Goal: Task Accomplishment & Management: Manage account settings

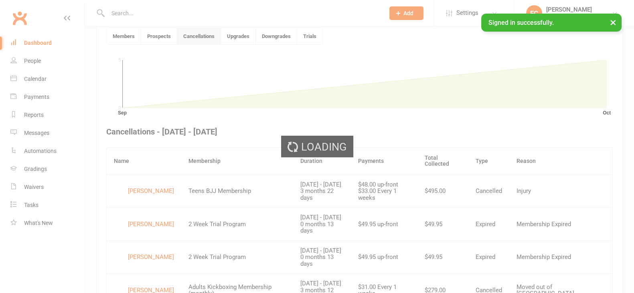
scroll to position [219, 0]
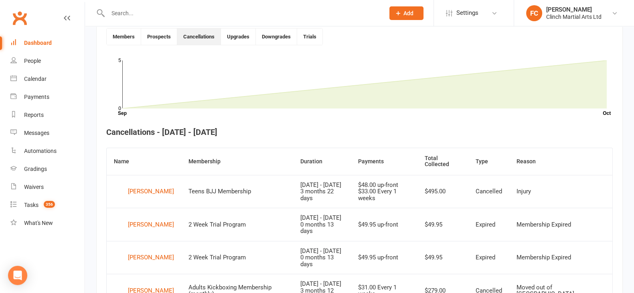
click at [163, 10] on input "text" at bounding box center [241, 13] width 273 height 11
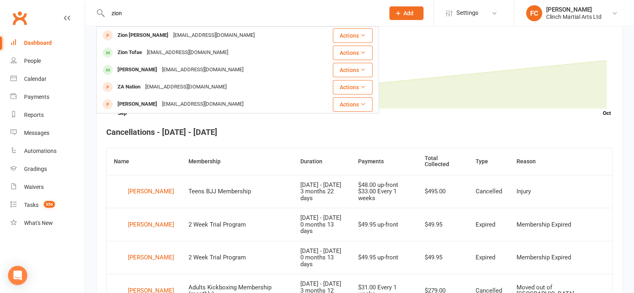
drag, startPoint x: 142, startPoint y: 10, endPoint x: 90, endPoint y: 9, distance: 51.3
click at [90, 9] on react-component "zion Zion Sciascia tiresaloves@gmail.com Actions Zion Tofae meromatulili@gmail.…" at bounding box center [189, 13] width 379 height 26
paste input "Zion Tofae"
type input "Zion Tofae"
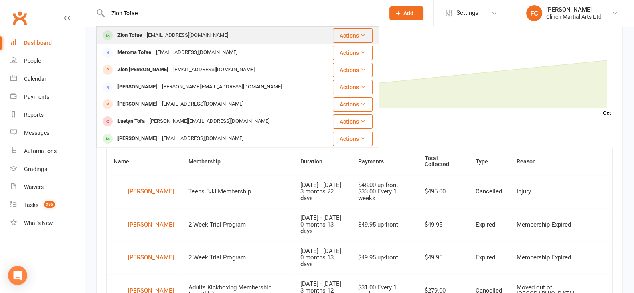
click at [128, 32] on div "Zion Tofae" at bounding box center [129, 36] width 29 height 12
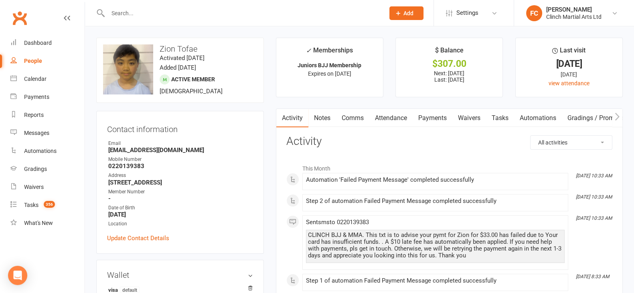
click at [387, 116] on link "Attendance" at bounding box center [390, 118] width 43 height 18
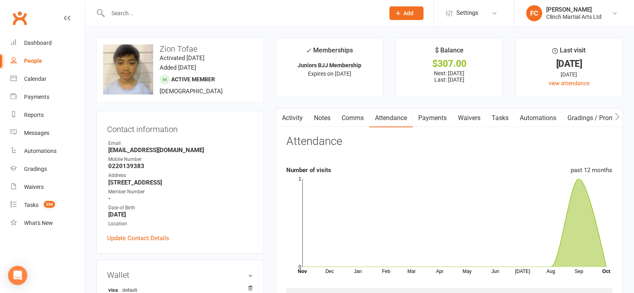
click at [437, 119] on link "Payments" at bounding box center [433, 118] width 40 height 18
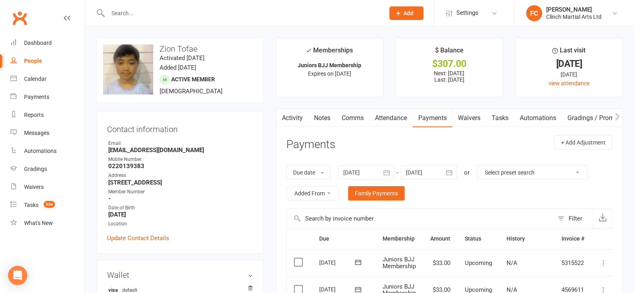
click at [286, 118] on link "Activity" at bounding box center [292, 118] width 32 height 18
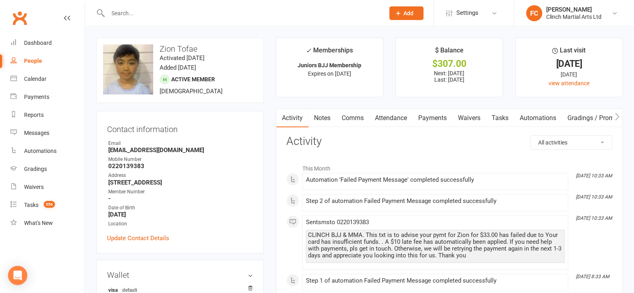
click at [429, 117] on link "Payments" at bounding box center [433, 118] width 40 height 18
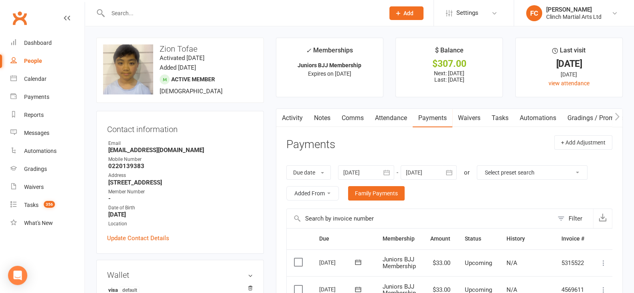
click at [292, 117] on link "Activity" at bounding box center [292, 118] width 32 height 18
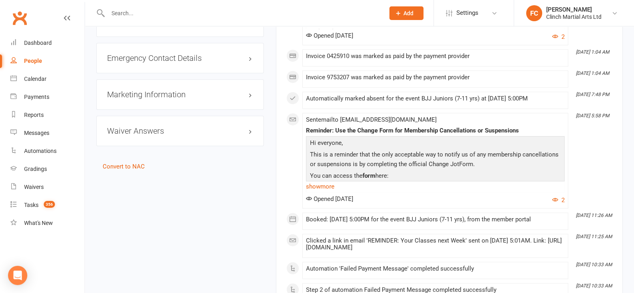
scroll to position [751, 0]
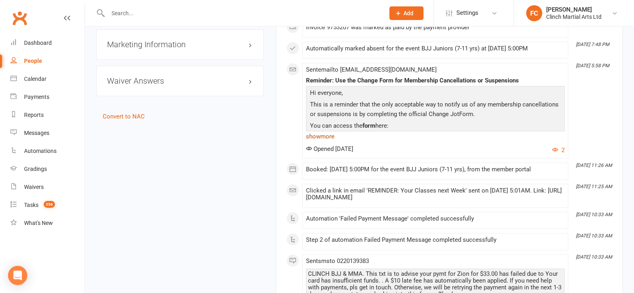
click at [323, 131] on link "show more" at bounding box center [435, 136] width 259 height 11
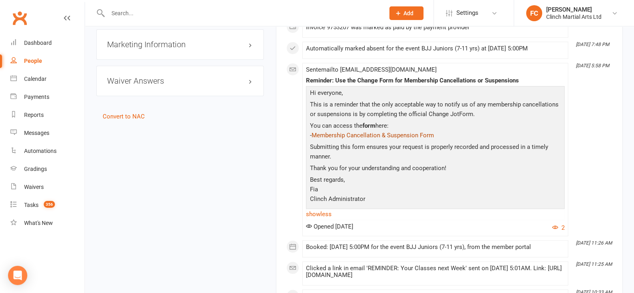
click at [349, 132] on link "Membership Cancellation & Suspension Form" at bounding box center [373, 135] width 122 height 7
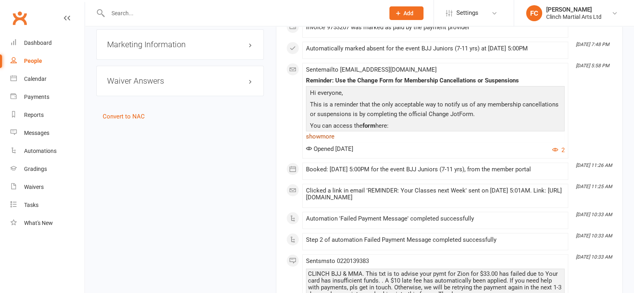
scroll to position [751, 0]
drag, startPoint x: 330, startPoint y: 133, endPoint x: 342, endPoint y: 137, distance: 13.4
click at [329, 133] on link "show more" at bounding box center [435, 136] width 259 height 11
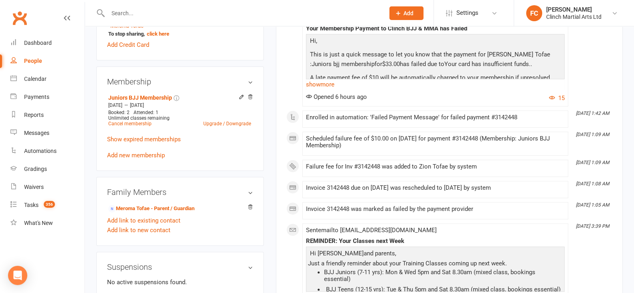
scroll to position [0, 0]
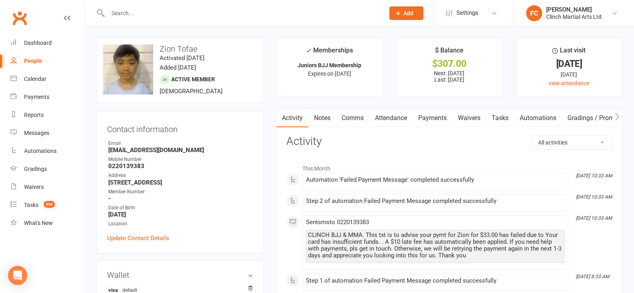
click at [433, 114] on link "Payments" at bounding box center [433, 118] width 40 height 18
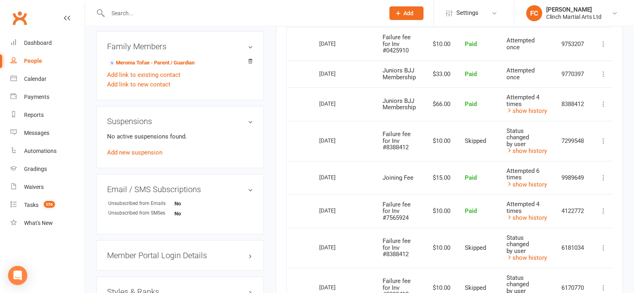
scroll to position [451, 0]
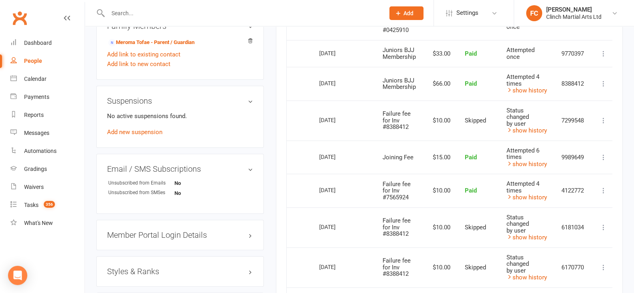
click at [189, 10] on input "text" at bounding box center [241, 13] width 273 height 11
paste input "dwalters@outlook.co.nz"
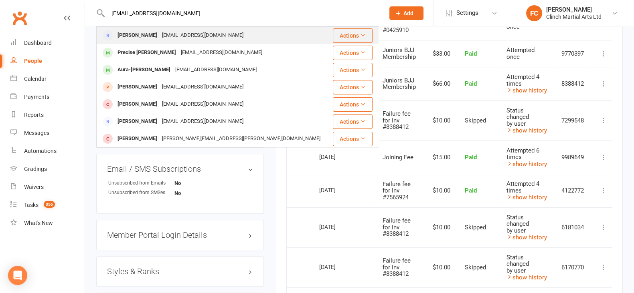
type input "dwalters@outlook.co.nz"
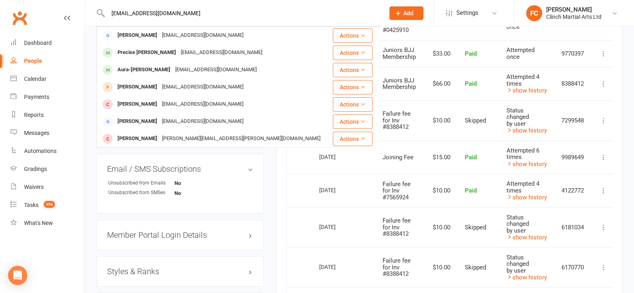
drag, startPoint x: 138, startPoint y: 36, endPoint x: 122, endPoint y: 37, distance: 16.1
click at [137, 37] on div "[PERSON_NAME]" at bounding box center [137, 36] width 45 height 12
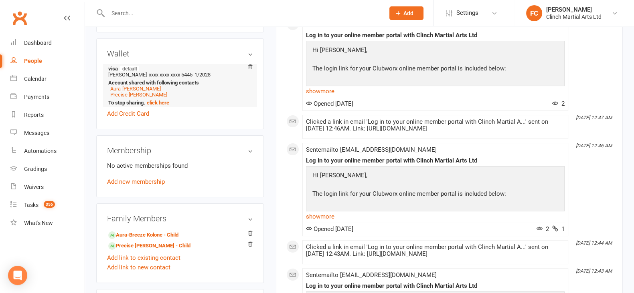
scroll to position [301, 0]
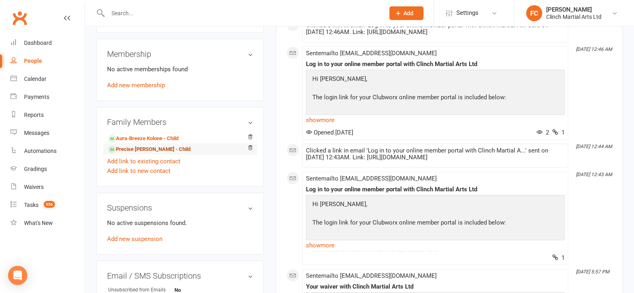
click at [131, 153] on link "Precise Walters - Child" at bounding box center [149, 150] width 82 height 8
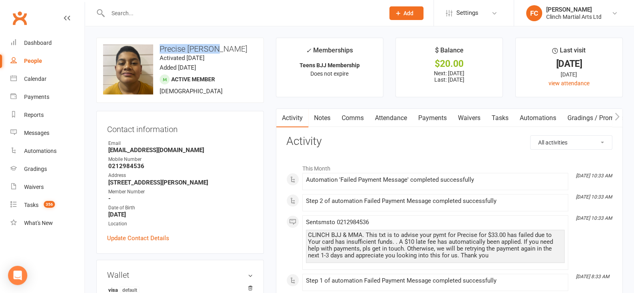
drag, startPoint x: 161, startPoint y: 49, endPoint x: 229, endPoint y: 53, distance: 67.5
click at [229, 53] on h3 "Precise [PERSON_NAME]" at bounding box center [180, 49] width 154 height 9
copy h3 "Precise [PERSON_NAME]"
click at [435, 116] on link "Payments" at bounding box center [433, 118] width 40 height 18
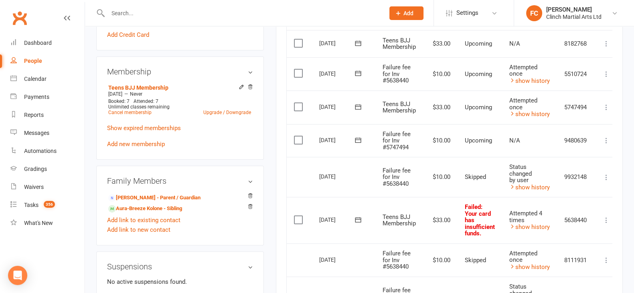
scroll to position [251, 0]
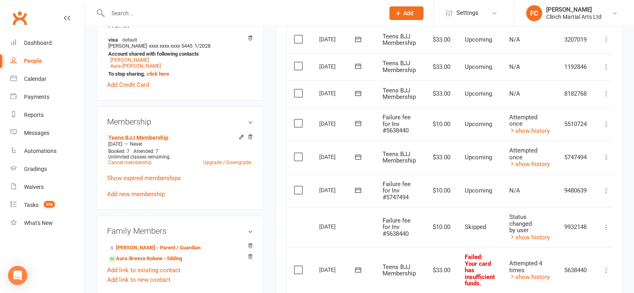
click at [356, 188] on icon at bounding box center [358, 190] width 8 height 8
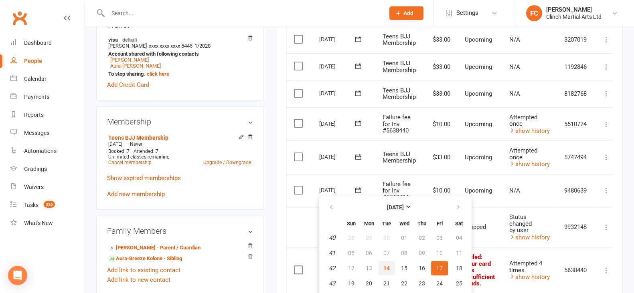
click at [388, 267] on span "14" at bounding box center [386, 268] width 6 height 6
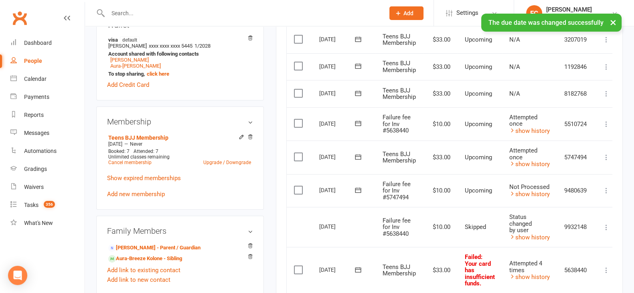
click at [297, 190] on label at bounding box center [299, 190] width 11 height 8
click at [297, 186] on input "checkbox" at bounding box center [296, 186] width 5 height 0
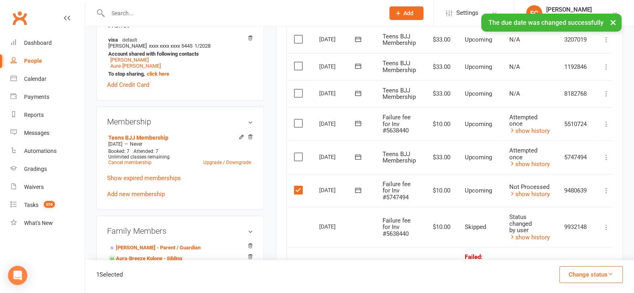
click at [590, 272] on button "Change status" at bounding box center [590, 275] width 63 height 17
click at [577, 253] on link "Skipped" at bounding box center [582, 253] width 79 height 16
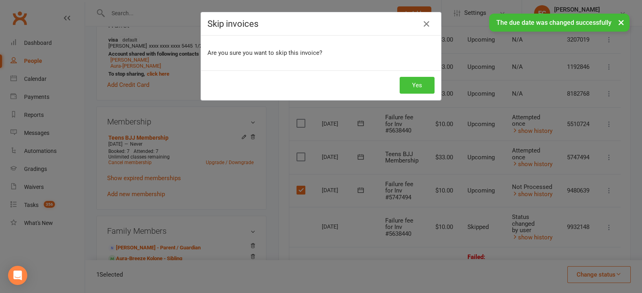
click at [415, 82] on button "Yes" at bounding box center [416, 85] width 35 height 17
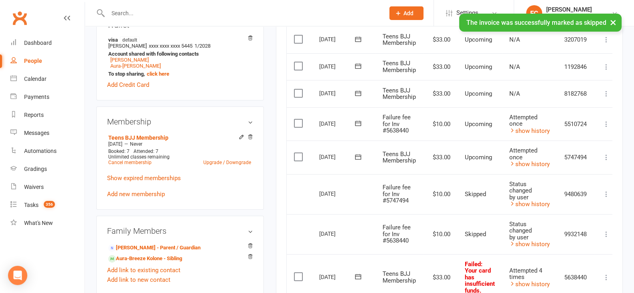
click at [356, 156] on icon at bounding box center [358, 157] width 8 height 8
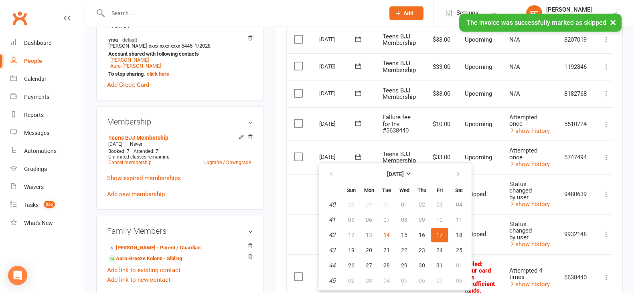
click at [295, 176] on td "Select this" at bounding box center [299, 194] width 25 height 40
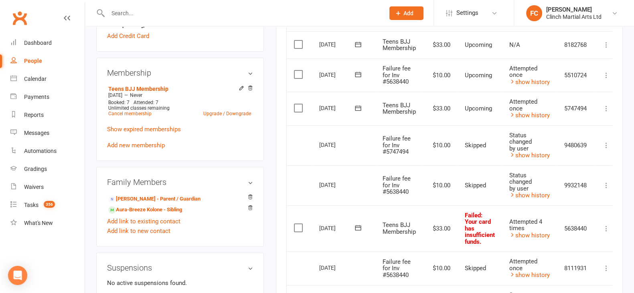
scroll to position [301, 0]
click at [358, 229] on icon at bounding box center [358, 227] width 8 height 8
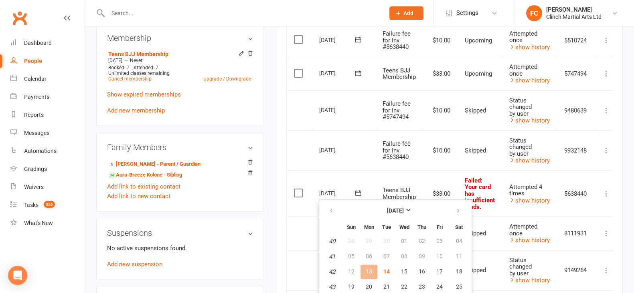
scroll to position [401, 0]
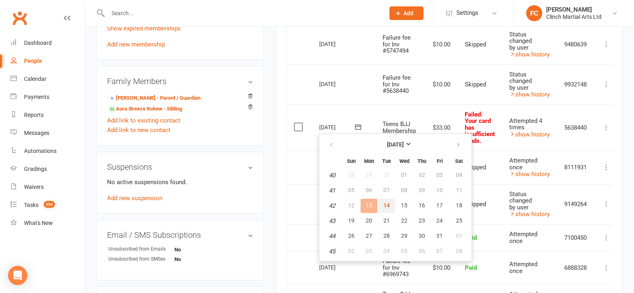
drag, startPoint x: 387, startPoint y: 202, endPoint x: 369, endPoint y: 59, distance: 143.4
click at [387, 202] on span "14" at bounding box center [386, 205] width 6 height 6
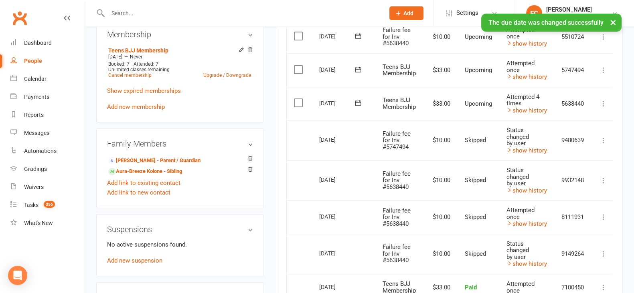
scroll to position [301, 0]
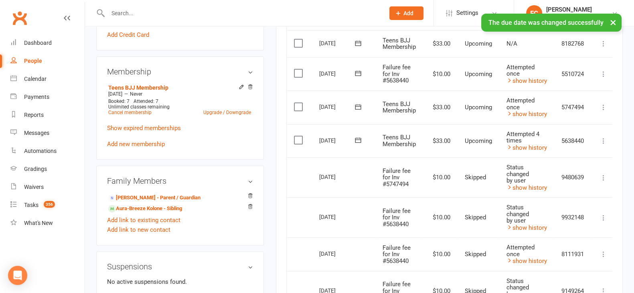
click at [358, 105] on icon at bounding box center [358, 106] width 6 height 5
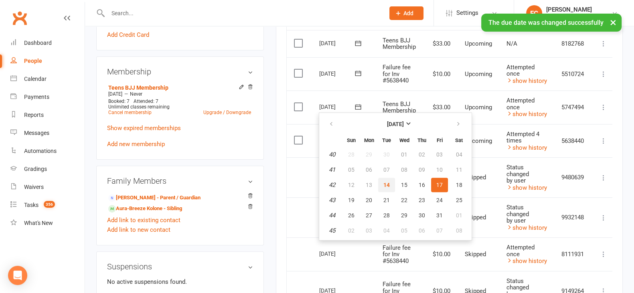
click at [387, 183] on span "14" at bounding box center [386, 185] width 6 height 6
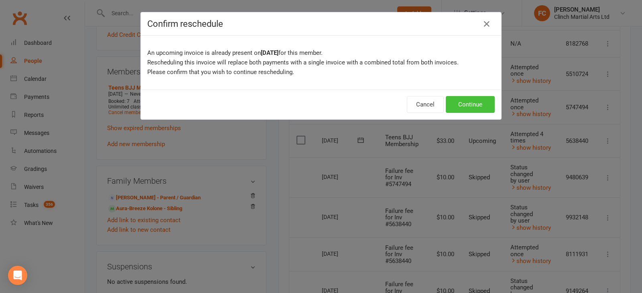
click at [460, 100] on button "Continue" at bounding box center [469, 104] width 49 height 17
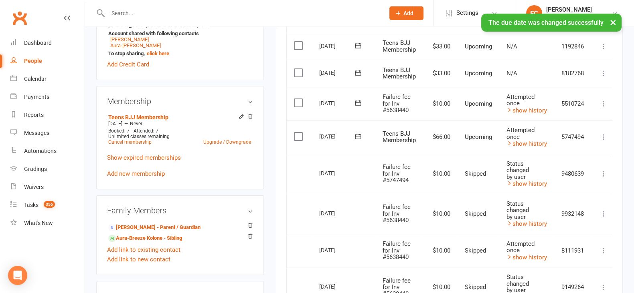
scroll to position [251, 0]
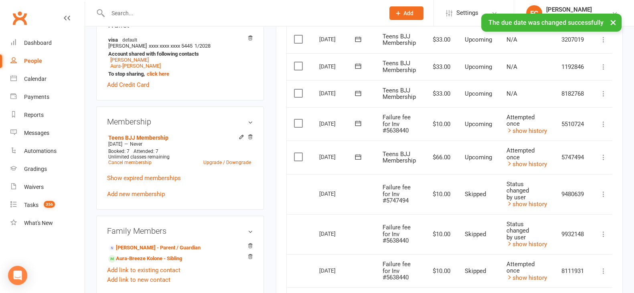
drag, startPoint x: 356, startPoint y: 123, endPoint x: 364, endPoint y: 127, distance: 8.3
click at [357, 123] on icon at bounding box center [358, 123] width 6 height 5
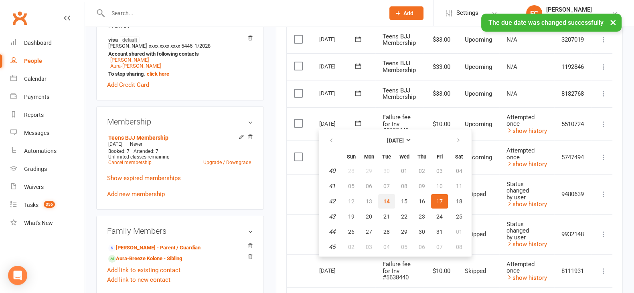
click at [386, 201] on span "14" at bounding box center [386, 201] width 6 height 6
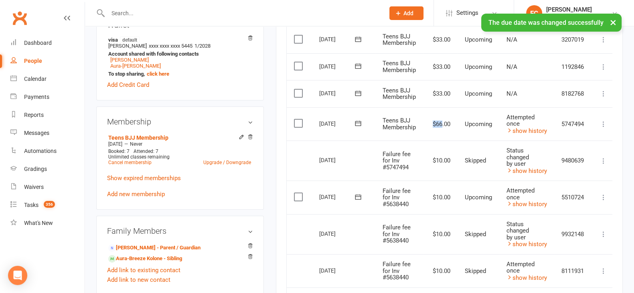
drag, startPoint x: 429, startPoint y: 122, endPoint x: 442, endPoint y: 123, distance: 12.8
click at [442, 123] on td "$66.00" at bounding box center [440, 124] width 34 height 34
copy td "$66"
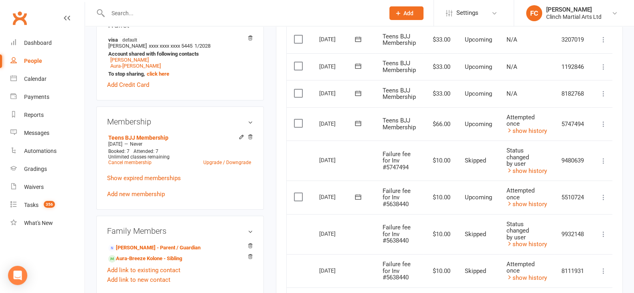
click at [309, 156] on td "Select this" at bounding box center [299, 161] width 25 height 40
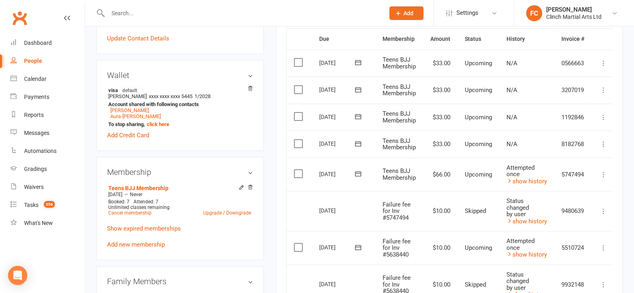
scroll to position [301, 0]
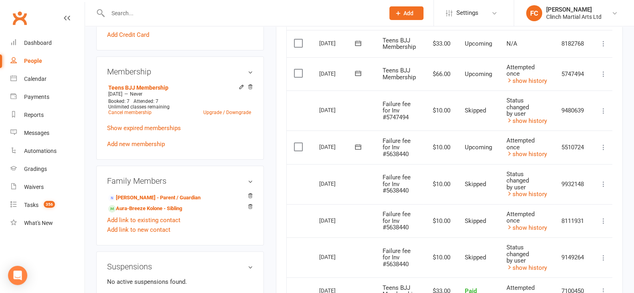
click at [150, 15] on input "text" at bounding box center [241, 13] width 273 height 11
paste input "manishasingh.nz@gmail.com"
type input "manishasingh.nz@gmail.com"
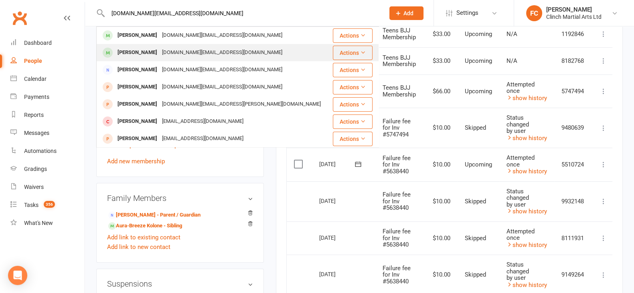
scroll to position [251, 0]
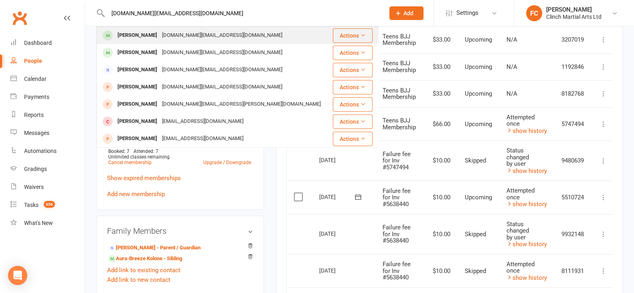
click at [160, 33] on div "manishasingh.nz@gmail.com" at bounding box center [222, 36] width 125 height 12
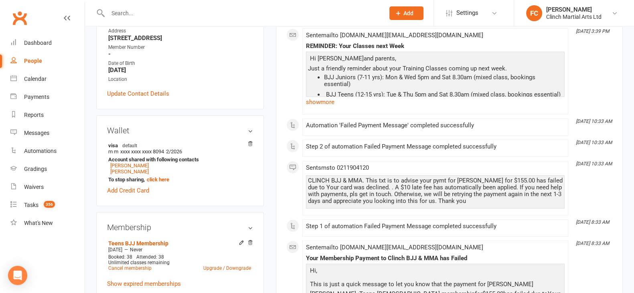
scroll to position [50, 0]
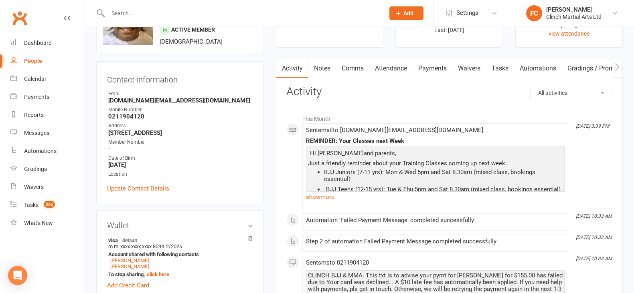
drag, startPoint x: 435, startPoint y: 67, endPoint x: 397, endPoint y: 109, distance: 56.8
click at [435, 67] on link "Payments" at bounding box center [433, 68] width 40 height 18
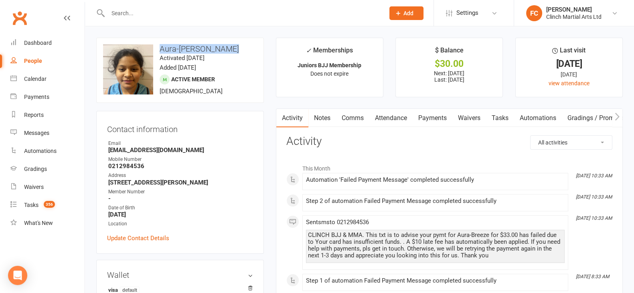
drag, startPoint x: 160, startPoint y: 49, endPoint x: 248, endPoint y: 47, distance: 88.2
click at [248, 47] on h3 "Aura-[PERSON_NAME]" at bounding box center [180, 49] width 154 height 9
copy h3 "Aura-[PERSON_NAME]"
click at [431, 117] on link "Payments" at bounding box center [433, 118] width 40 height 18
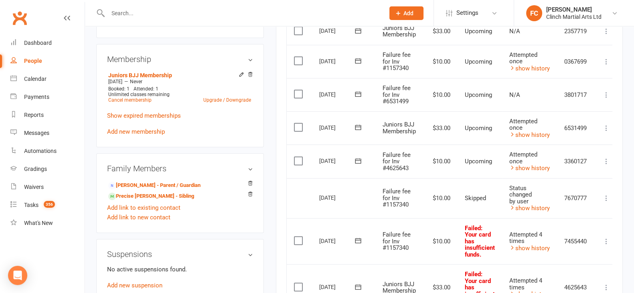
scroll to position [301, 0]
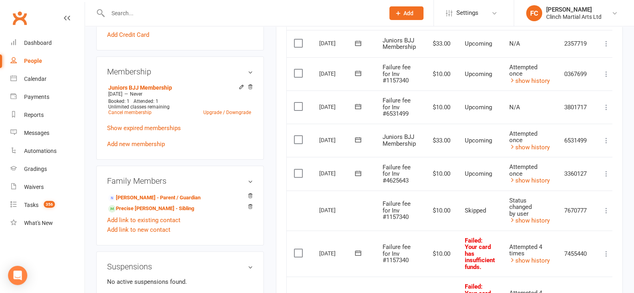
click at [357, 107] on icon at bounding box center [358, 107] width 8 height 8
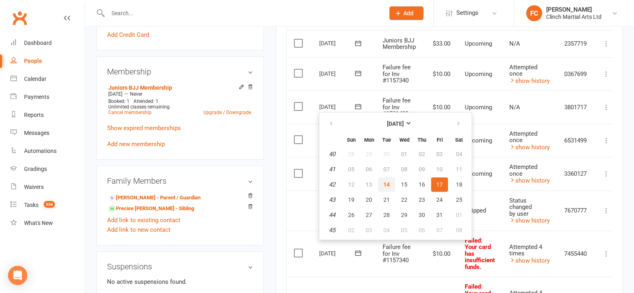
click at [381, 185] on button "14" at bounding box center [386, 185] width 17 height 14
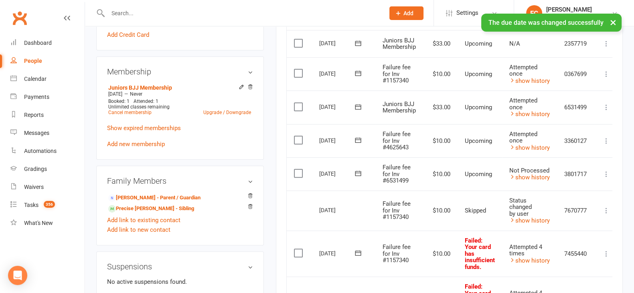
click at [295, 172] on label at bounding box center [299, 174] width 11 height 8
click at [295, 170] on input "checkbox" at bounding box center [296, 170] width 5 height 0
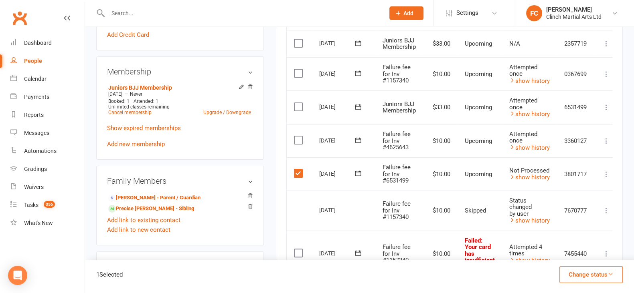
click at [575, 273] on button "Change status" at bounding box center [590, 275] width 63 height 17
click at [570, 253] on link "Skipped" at bounding box center [582, 253] width 79 height 16
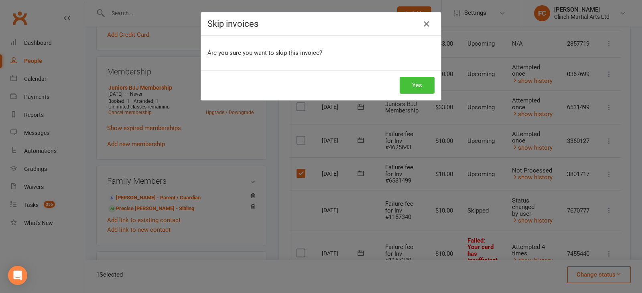
click at [422, 84] on button "Yes" at bounding box center [416, 85] width 35 height 17
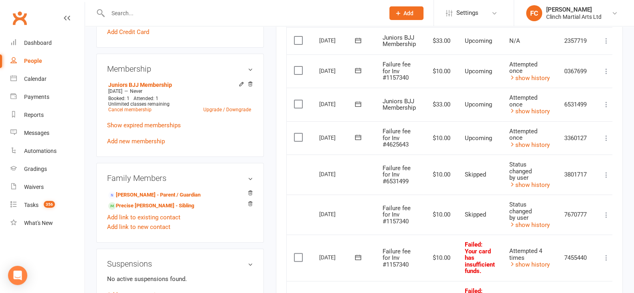
scroll to position [251, 0]
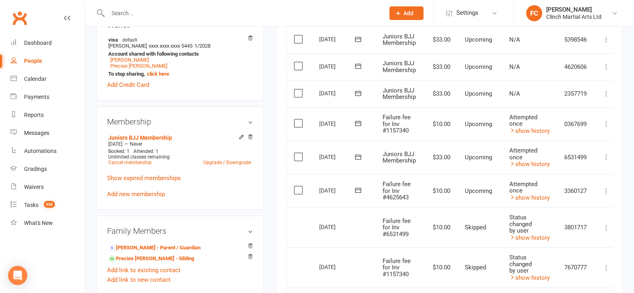
click at [359, 123] on icon at bounding box center [358, 123] width 6 height 5
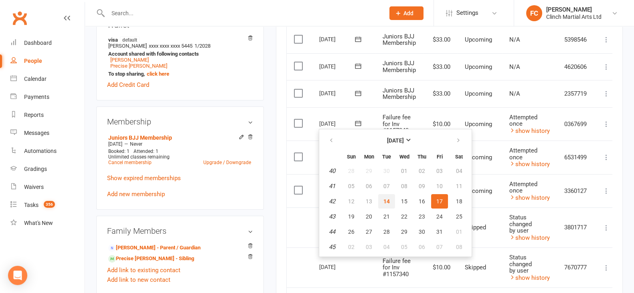
click at [385, 198] on span "14" at bounding box center [386, 201] width 6 height 6
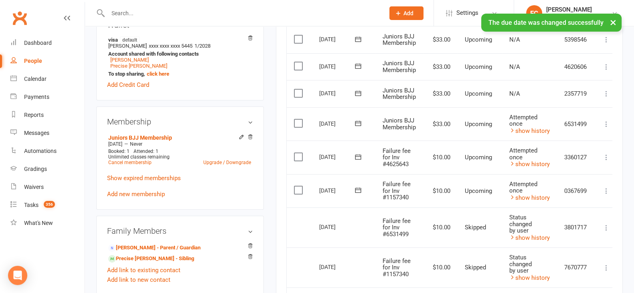
click at [297, 194] on label at bounding box center [299, 190] width 11 height 8
click at [297, 186] on input "checkbox" at bounding box center [296, 186] width 5 height 0
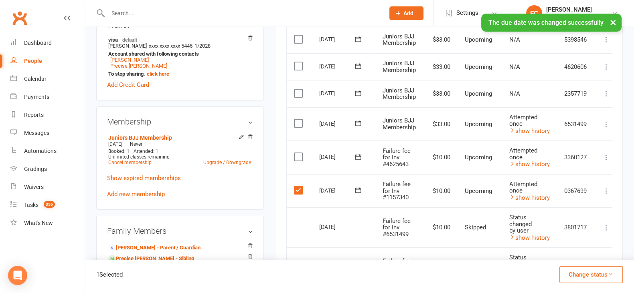
click at [583, 275] on button "Change status" at bounding box center [590, 275] width 63 height 17
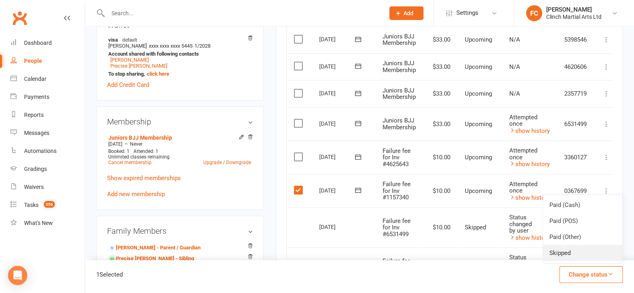
click at [569, 255] on link "Skipped" at bounding box center [582, 253] width 79 height 16
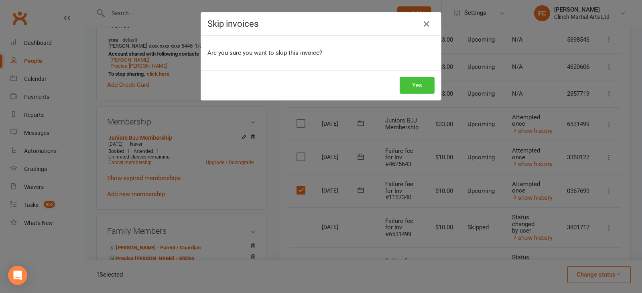
click at [409, 85] on button "Yes" at bounding box center [416, 85] width 35 height 17
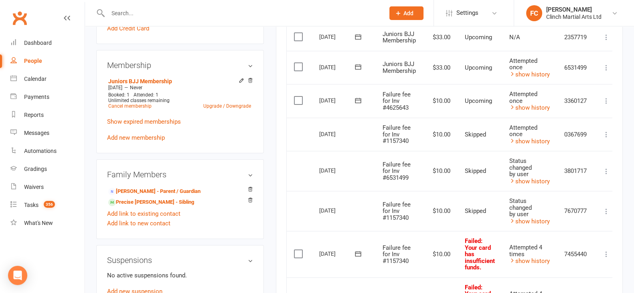
scroll to position [401, 0]
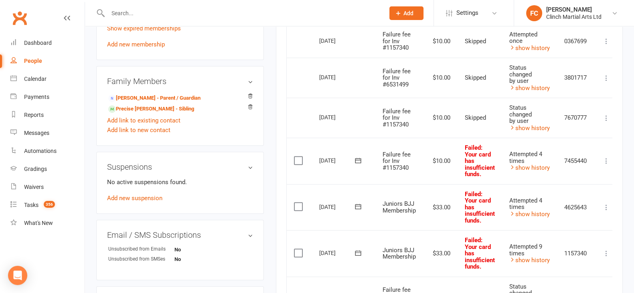
click at [358, 163] on icon at bounding box center [358, 161] width 8 height 8
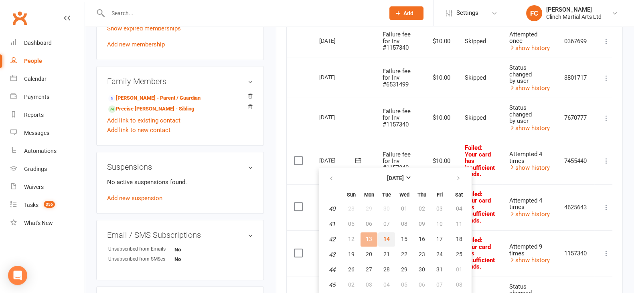
drag, startPoint x: 381, startPoint y: 239, endPoint x: 363, endPoint y: 63, distance: 177.3
click at [381, 239] on button "14" at bounding box center [386, 240] width 17 height 14
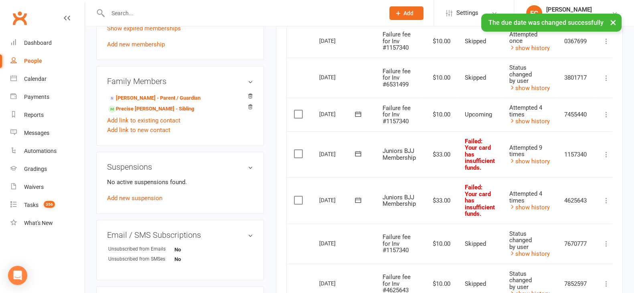
click at [357, 200] on icon at bounding box center [358, 200] width 6 height 5
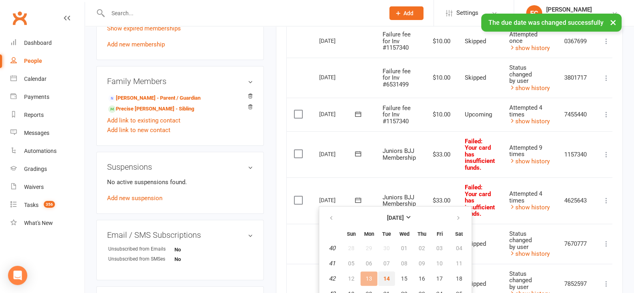
drag, startPoint x: 388, startPoint y: 277, endPoint x: 368, endPoint y: 63, distance: 215.4
click at [388, 278] on span "14" at bounding box center [386, 279] width 6 height 6
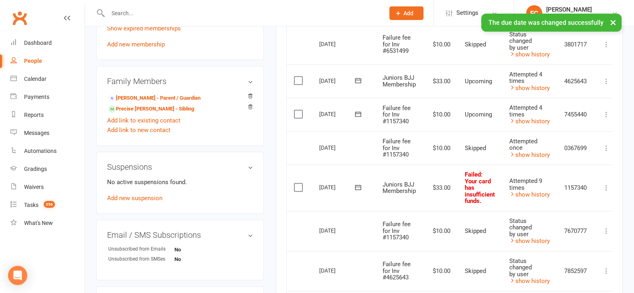
click at [356, 188] on icon at bounding box center [358, 188] width 8 height 8
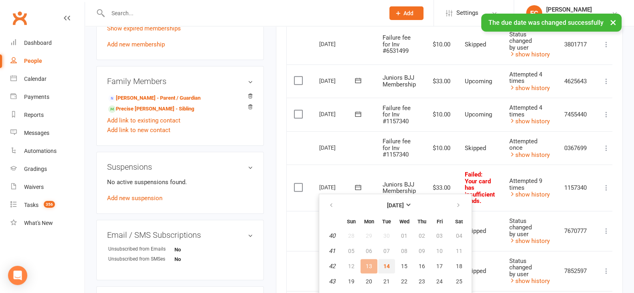
click at [385, 268] on span "14" at bounding box center [386, 266] width 6 height 6
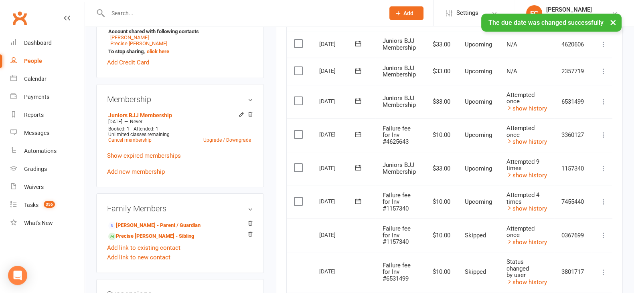
scroll to position [251, 0]
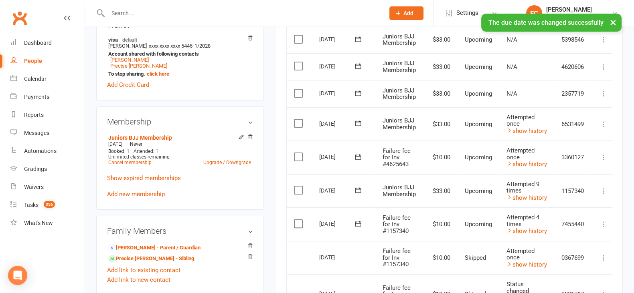
click at [358, 125] on icon at bounding box center [358, 123] width 8 height 8
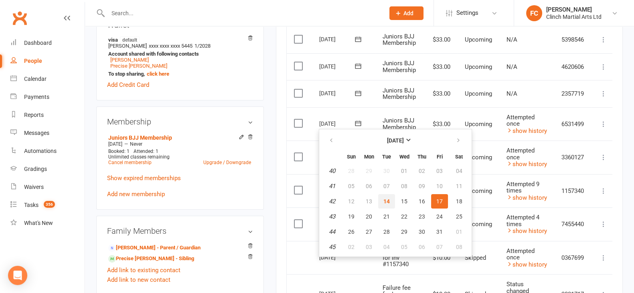
click at [381, 198] on button "14" at bounding box center [386, 201] width 17 height 14
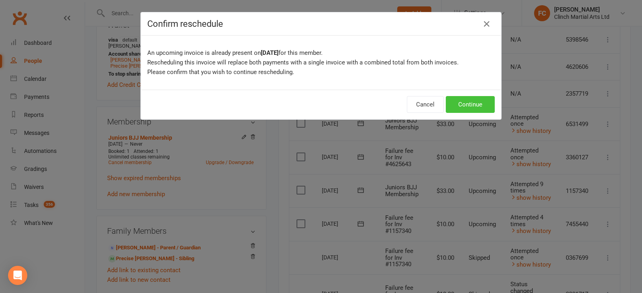
click at [458, 108] on button "Continue" at bounding box center [469, 104] width 49 height 17
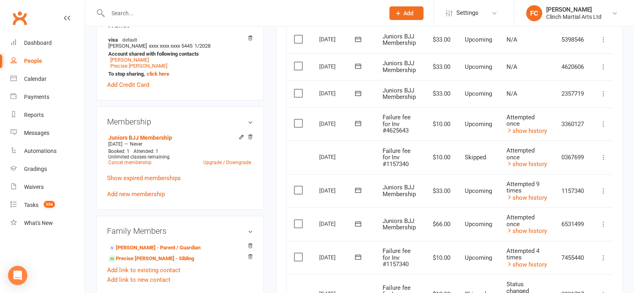
click at [357, 121] on icon at bounding box center [358, 123] width 8 height 8
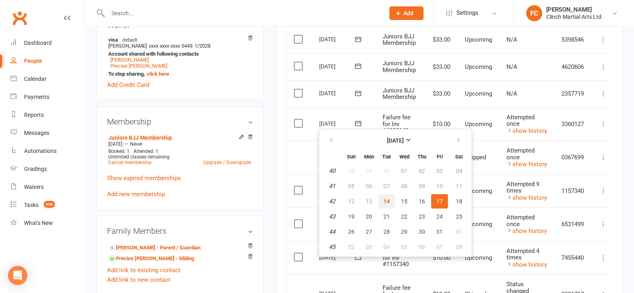
click at [386, 200] on span "14" at bounding box center [386, 201] width 6 height 6
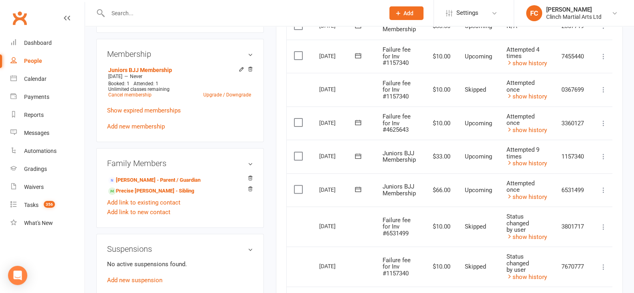
scroll to position [301, 0]
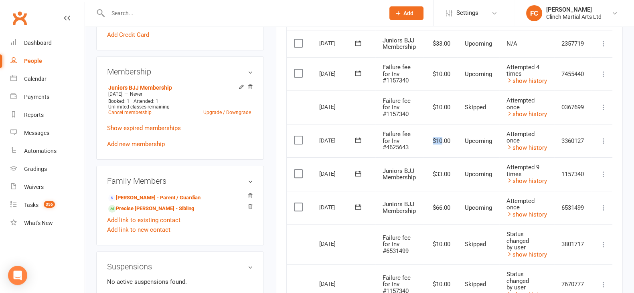
drag, startPoint x: 429, startPoint y: 140, endPoint x: 441, endPoint y: 139, distance: 11.7
click at [441, 139] on td "$10.00" at bounding box center [440, 141] width 34 height 34
copy td "$10"
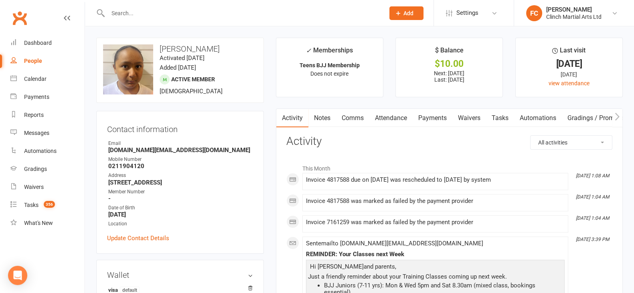
click at [425, 115] on link "Payments" at bounding box center [433, 118] width 40 height 18
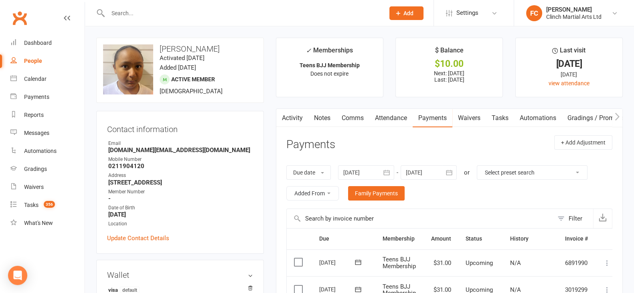
click at [283, 66] on p "Teens BJJ Membership" at bounding box center [329, 65] width 92 height 6
click at [280, 69] on li "✓ Memberships Teens BJJ Membership Does not expire" at bounding box center [329, 68] width 107 height 60
click at [142, 13] on input "text" at bounding box center [241, 13] width 273 height 11
paste input "barnabas.henry712@gmail.com"
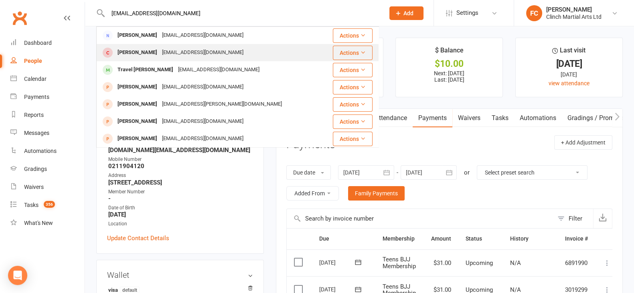
type input "barnabas.henry712@gmail.com"
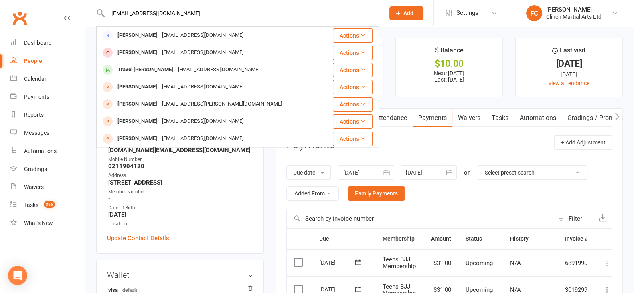
click at [145, 51] on div "Ariel Henry" at bounding box center [137, 53] width 45 height 12
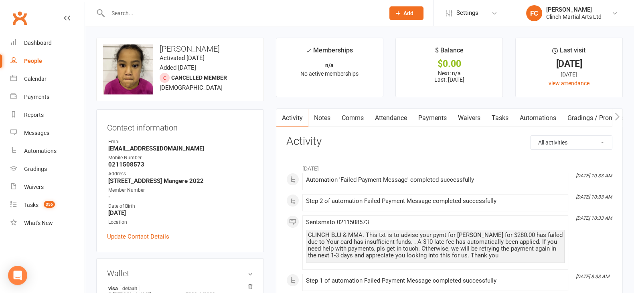
click at [437, 116] on link "Payments" at bounding box center [433, 118] width 40 height 18
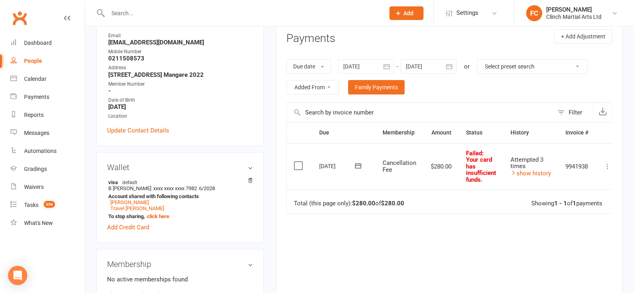
scroll to position [150, 0]
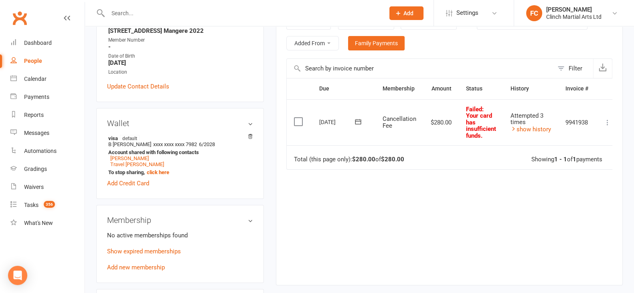
click at [359, 120] on icon at bounding box center [358, 122] width 8 height 8
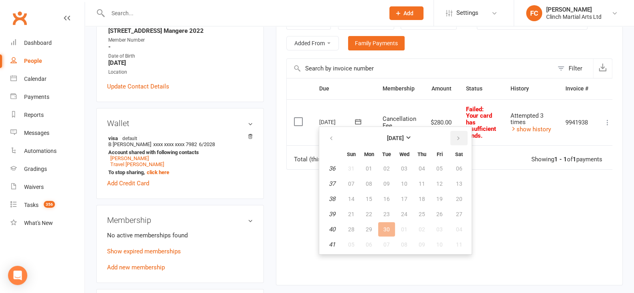
click at [459, 138] on icon "button" at bounding box center [458, 139] width 6 height 6
click at [403, 196] on span "15" at bounding box center [404, 199] width 6 height 6
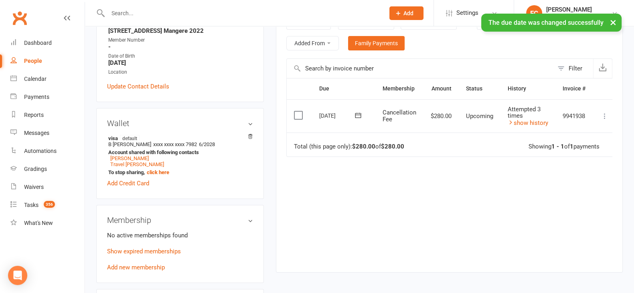
click at [607, 115] on icon at bounding box center [605, 116] width 8 height 8
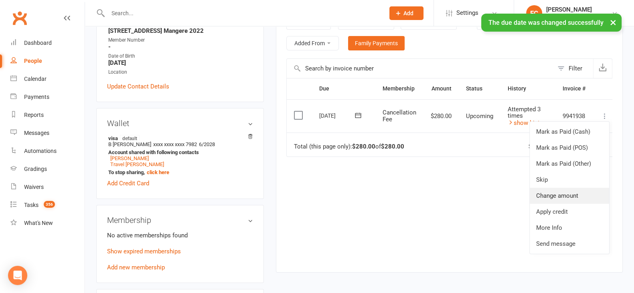
click at [556, 193] on link "Change amount" at bounding box center [569, 196] width 79 height 16
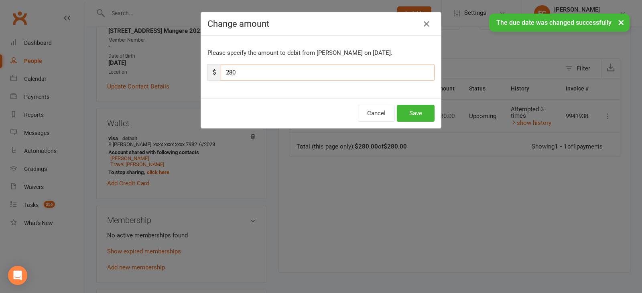
drag, startPoint x: 239, startPoint y: 73, endPoint x: 226, endPoint y: 71, distance: 12.7
click at [226, 71] on input "280" at bounding box center [328, 72] width 214 height 17
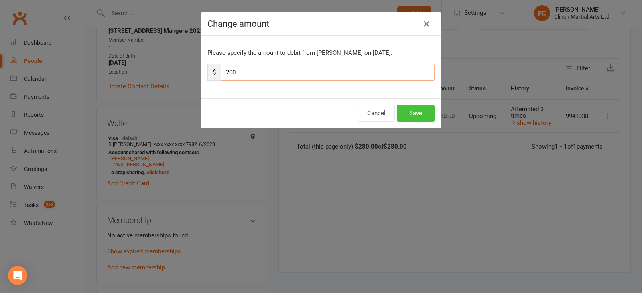
type input "200"
click at [419, 111] on button "Save" at bounding box center [416, 113] width 38 height 17
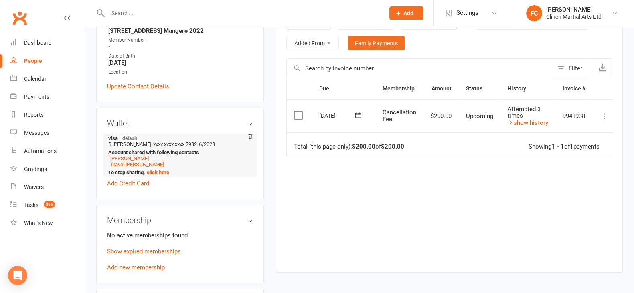
scroll to position [0, 0]
